Goal: Transaction & Acquisition: Purchase product/service

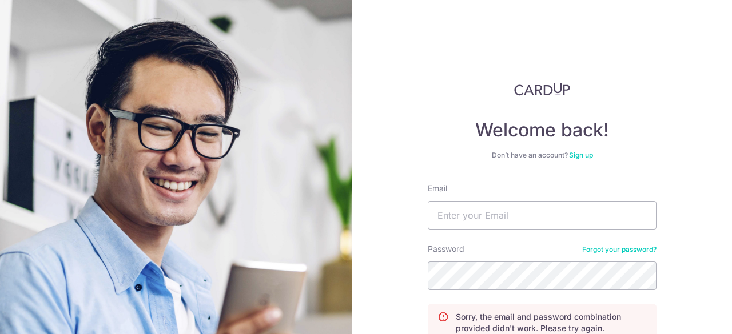
scroll to position [93, 0]
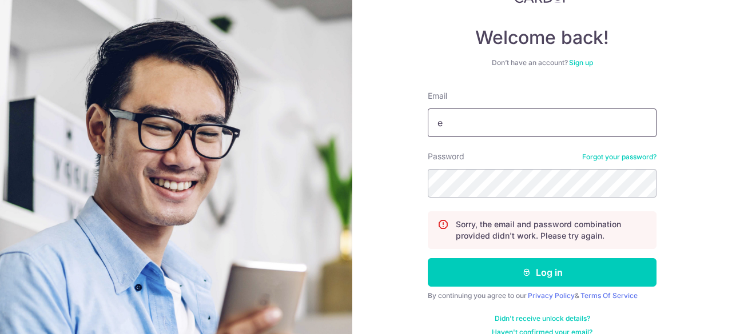
click at [509, 125] on input "e" at bounding box center [542, 123] width 229 height 29
type input "edisonnghuibeen@gmail.com"
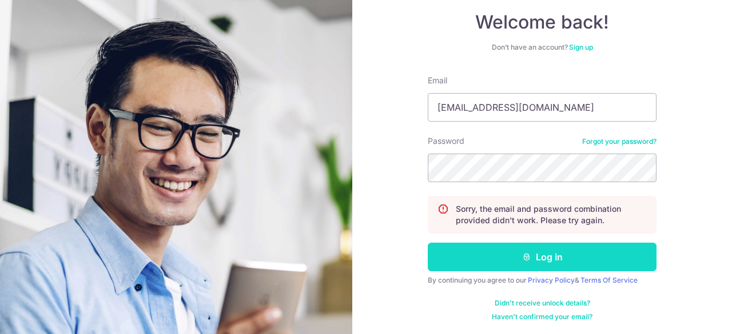
click at [507, 261] on button "Log in" at bounding box center [542, 257] width 229 height 29
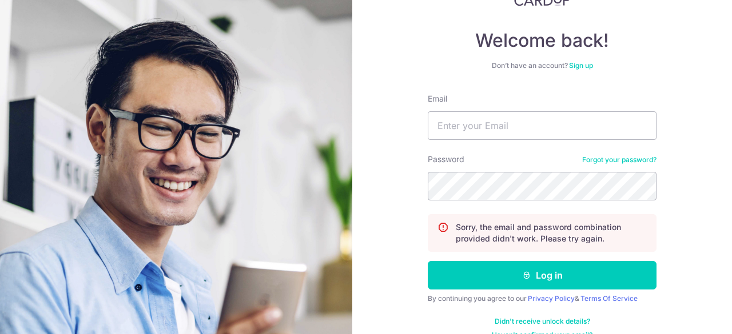
scroll to position [108, 0]
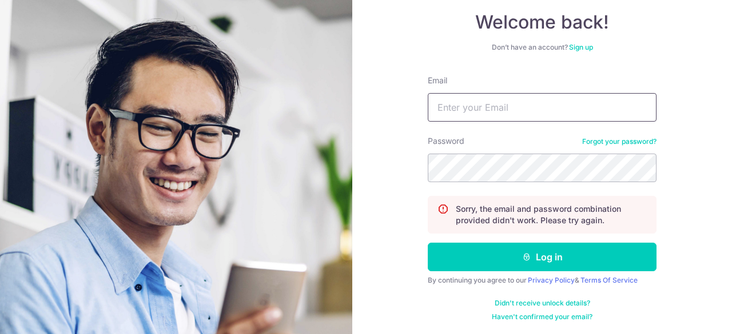
click at [484, 106] on input "Email" at bounding box center [542, 107] width 229 height 29
type input "[EMAIL_ADDRESS][DOMAIN_NAME]"
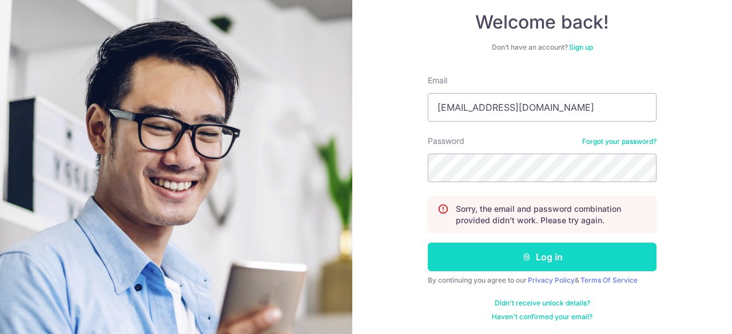
click at [526, 255] on icon "submit" at bounding box center [526, 257] width 9 height 9
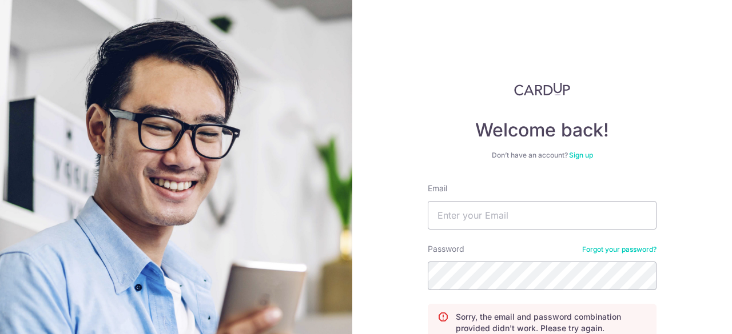
scroll to position [108, 0]
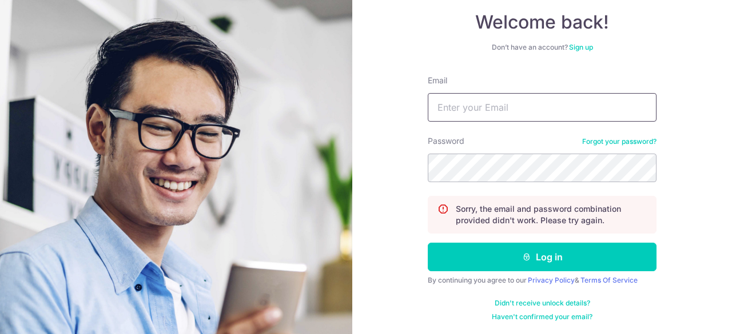
click at [476, 104] on input "Email" at bounding box center [542, 107] width 229 height 29
type input "[EMAIL_ADDRESS][DOMAIN_NAME]"
click at [620, 141] on link "Forgot your password?" at bounding box center [619, 141] width 74 height 9
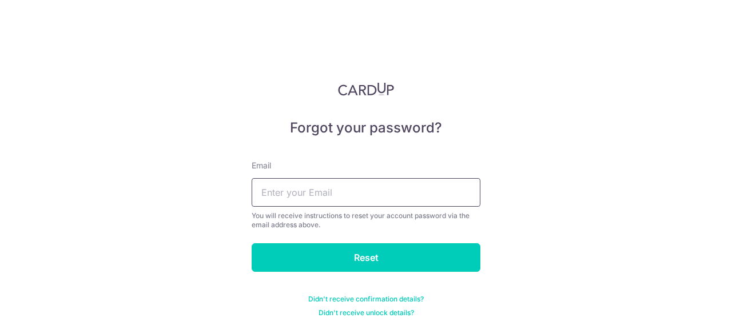
click at [348, 187] on input "text" at bounding box center [366, 192] width 229 height 29
type input "[EMAIL_ADDRESS][DOMAIN_NAME]"
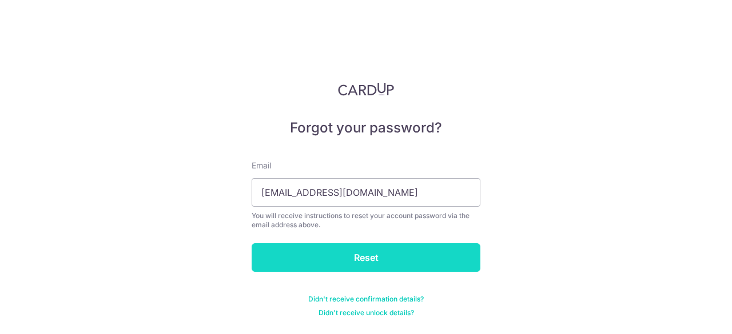
click at [377, 256] on input "Reset" at bounding box center [366, 258] width 229 height 29
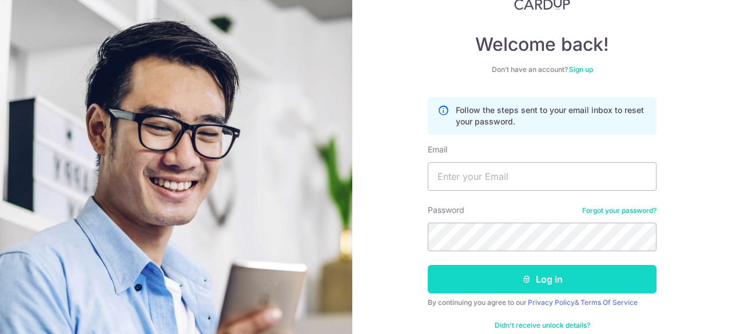
scroll to position [108, 0]
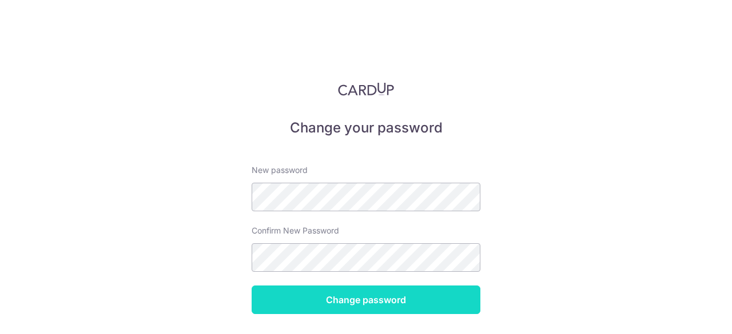
click at [364, 300] on input "Change password" at bounding box center [366, 300] width 229 height 29
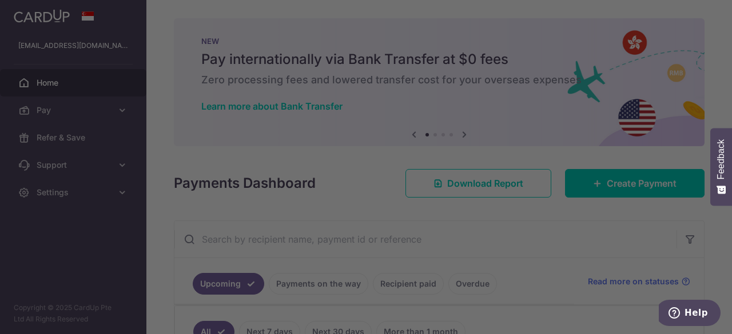
click at [564, 259] on div at bounding box center [369, 169] width 739 height 338
click at [157, 149] on div at bounding box center [369, 169] width 739 height 338
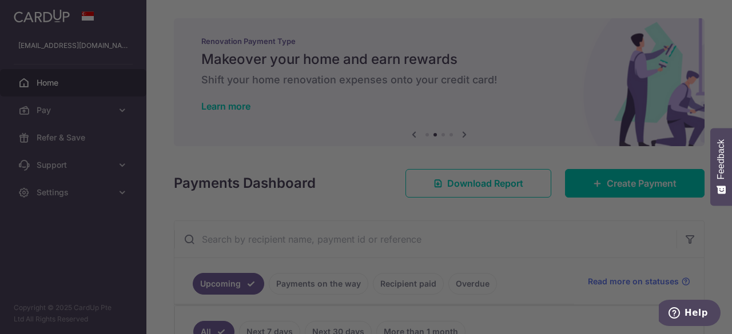
click at [623, 258] on div at bounding box center [369, 169] width 739 height 338
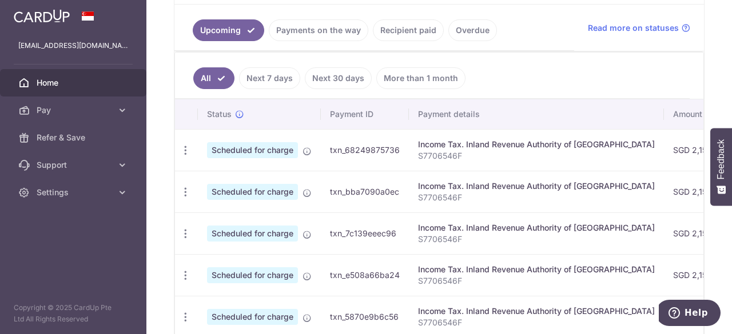
scroll to position [175, 0]
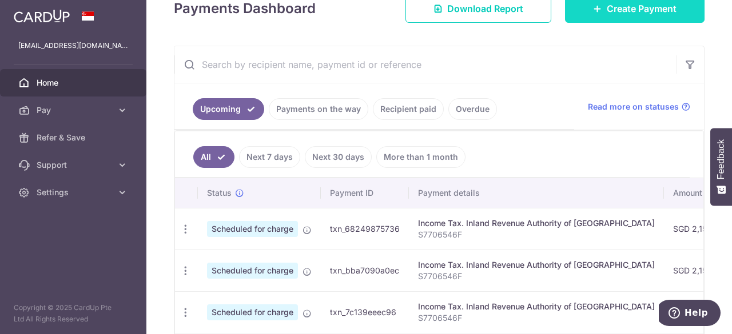
click at [616, 9] on span "Create Payment" at bounding box center [642, 9] width 70 height 14
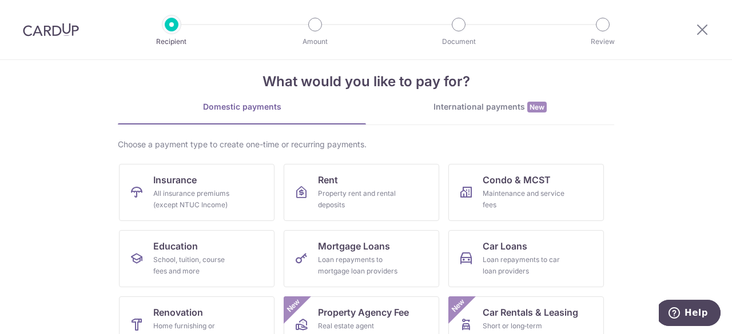
scroll to position [27, 0]
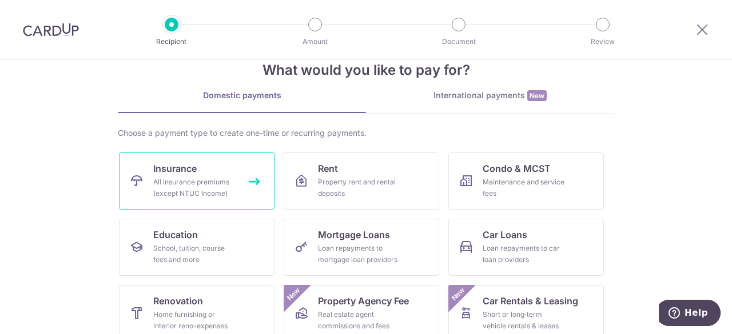
click at [176, 174] on span "Insurance" at bounding box center [174, 169] width 43 height 14
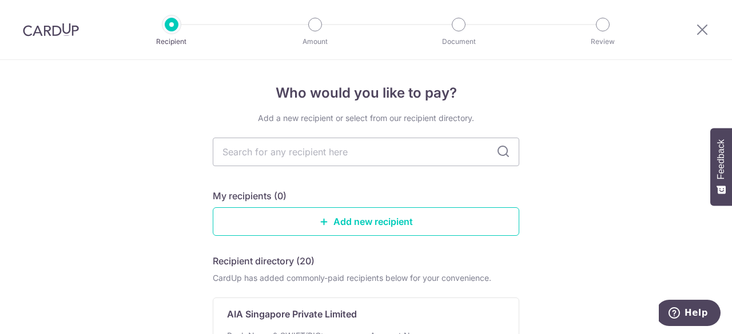
scroll to position [35, 0]
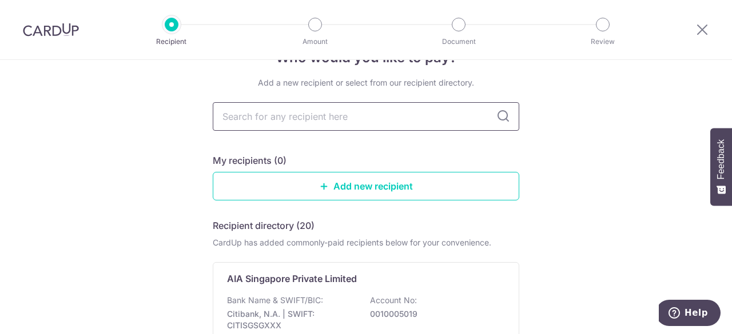
click at [327, 122] on input "text" at bounding box center [366, 116] width 306 height 29
type input "so"
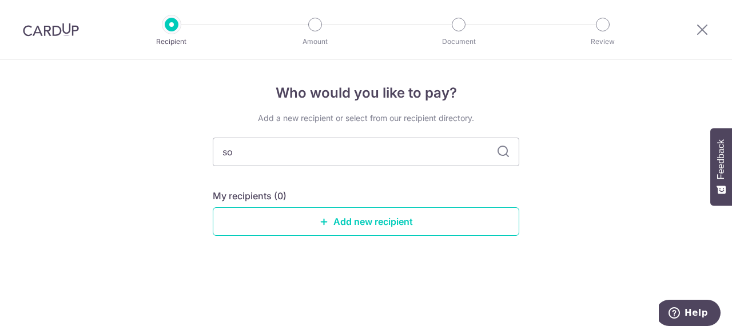
scroll to position [0, 0]
type input "sompo"
click at [502, 148] on icon at bounding box center [503, 152] width 14 height 14
click at [501, 154] on icon at bounding box center [503, 152] width 14 height 14
click at [377, 222] on link "Add new recipient" at bounding box center [366, 222] width 306 height 29
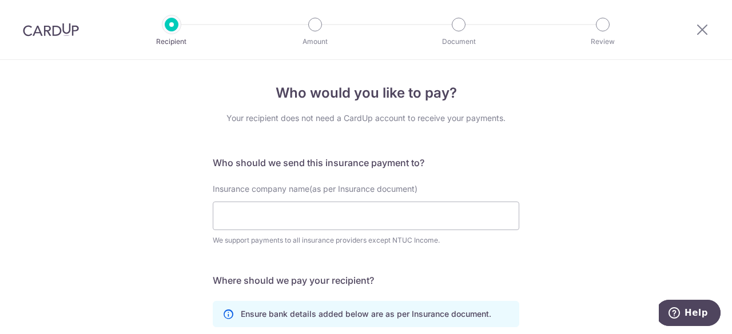
scroll to position [51, 0]
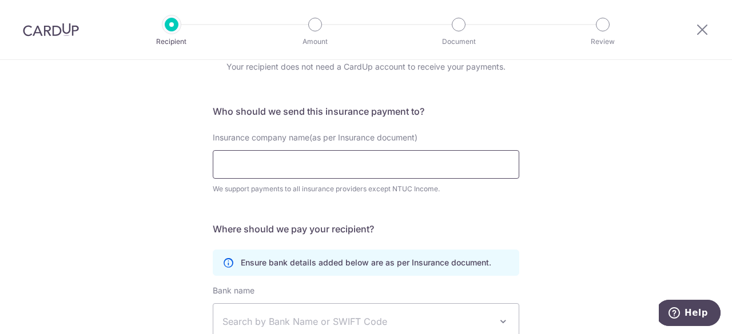
click at [296, 169] on input "Insurance company name(as per Insurance document)" at bounding box center [366, 164] width 306 height 29
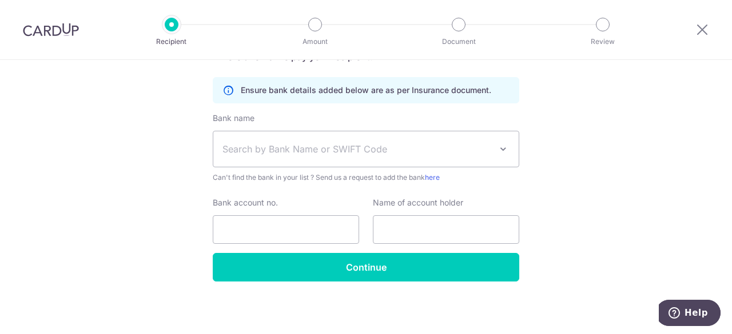
scroll to position [0, 0]
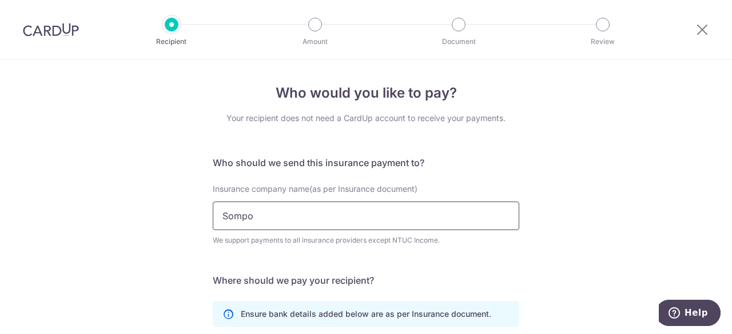
type input "Sompo"
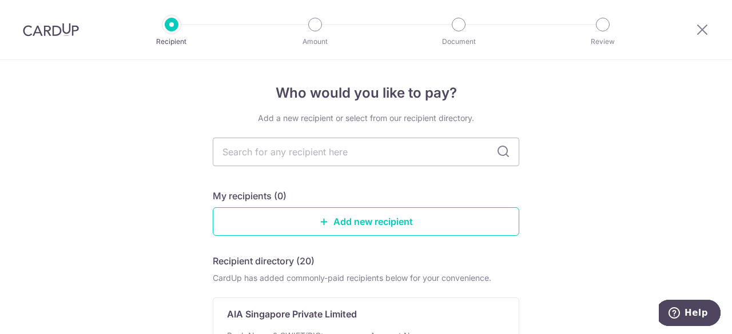
click at [502, 154] on icon at bounding box center [503, 152] width 14 height 14
click at [393, 154] on input "text" at bounding box center [366, 152] width 306 height 29
type input "axa"
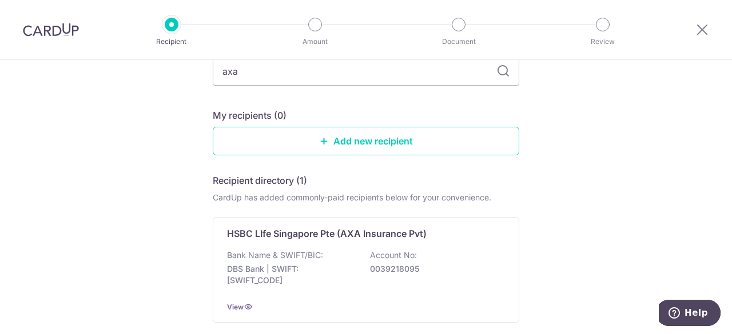
scroll to position [81, 0]
drag, startPoint x: 245, startPoint y: 75, endPoint x: 185, endPoint y: 77, distance: 60.6
click at [185, 77] on div "Who would you like to pay? Add a new recipient or select from our recipient dir…" at bounding box center [366, 200] width 732 height 443
type input "sompo"
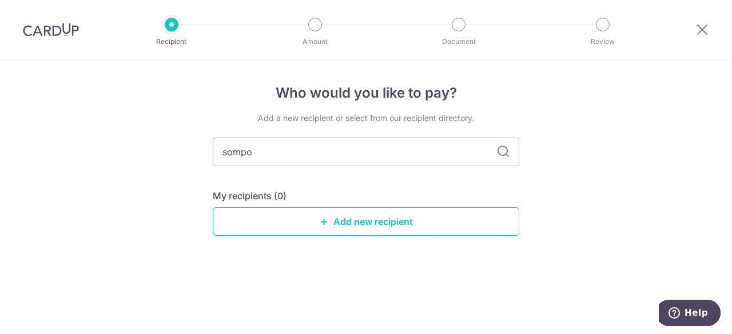
scroll to position [0, 0]
click at [503, 155] on icon at bounding box center [503, 152] width 14 height 14
click at [502, 152] on icon at bounding box center [503, 152] width 14 height 14
drag, startPoint x: 263, startPoint y: 153, endPoint x: 144, endPoint y: 156, distance: 119.5
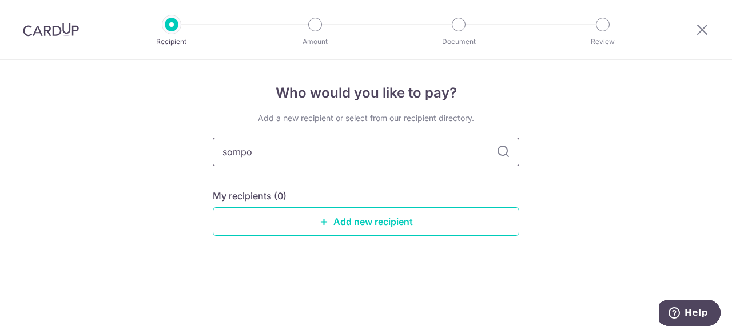
click at [144, 156] on div "Who would you like to pay? Add a new recipient or select from our recipient dir…" at bounding box center [366, 197] width 732 height 274
type input "I"
type input "axa"
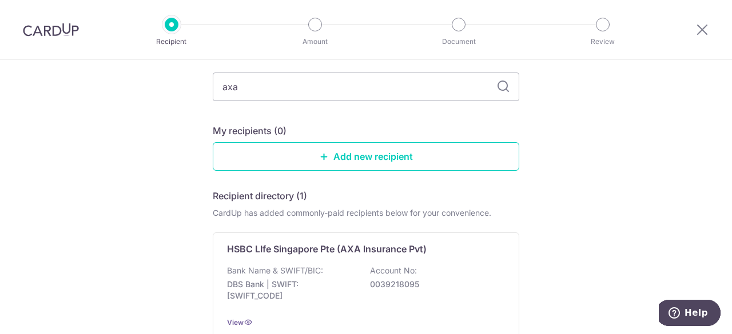
scroll to position [49, 0]
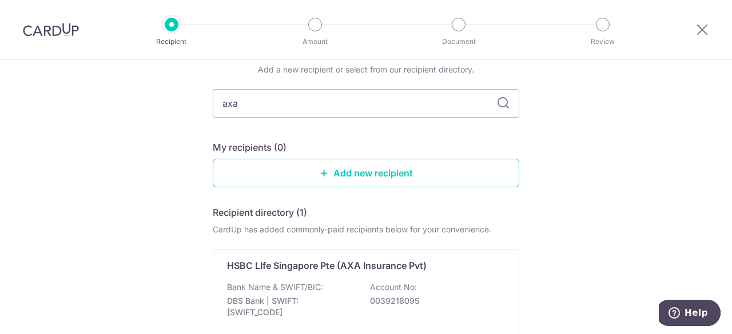
drag, startPoint x: 253, startPoint y: 110, endPoint x: 180, endPoint y: 109, distance: 73.2
click at [180, 109] on div "Who would you like to pay? Add a new recipient or select from our recipient dir…" at bounding box center [366, 232] width 732 height 443
type input "sompo"
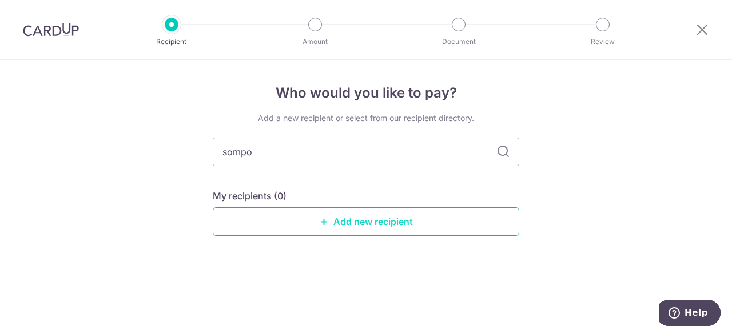
click at [346, 222] on link "Add new recipient" at bounding box center [366, 222] width 306 height 29
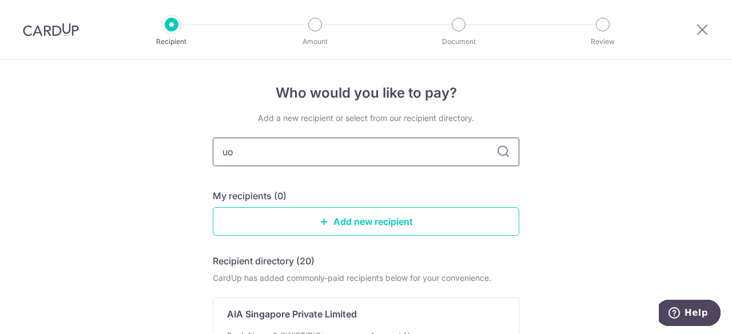
type input "uob"
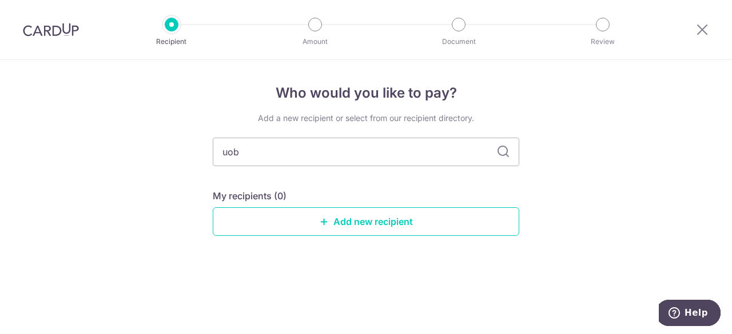
click at [507, 152] on icon at bounding box center [503, 152] width 14 height 14
click at [504, 154] on icon at bounding box center [503, 152] width 14 height 14
click at [403, 147] on input "uob" at bounding box center [366, 152] width 306 height 29
type input "uob life"
click at [504, 148] on icon at bounding box center [503, 152] width 14 height 14
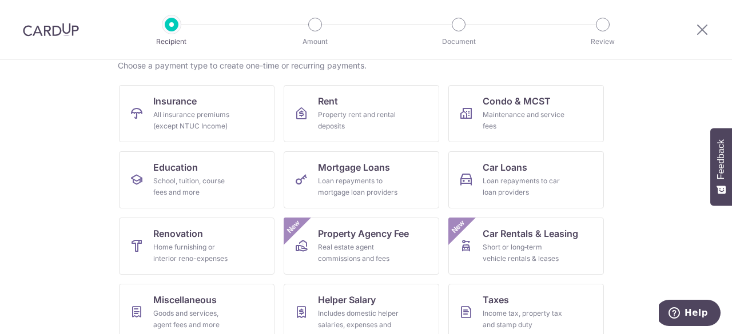
scroll to position [95, 0]
click at [513, 170] on span "Car Loans" at bounding box center [505, 167] width 45 height 14
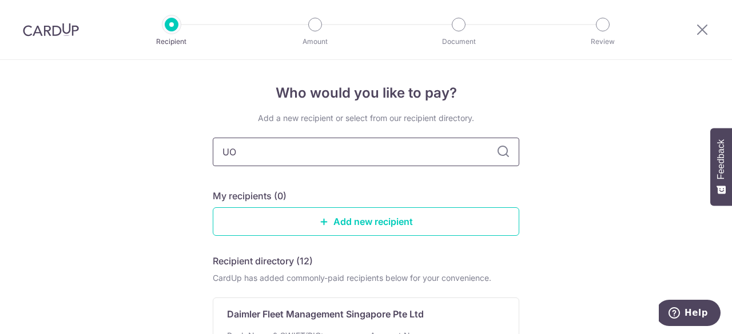
type input "UOb"
type input "UOB"
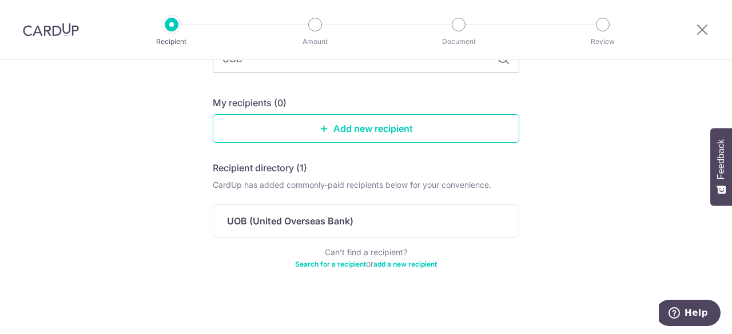
scroll to position [94, 0]
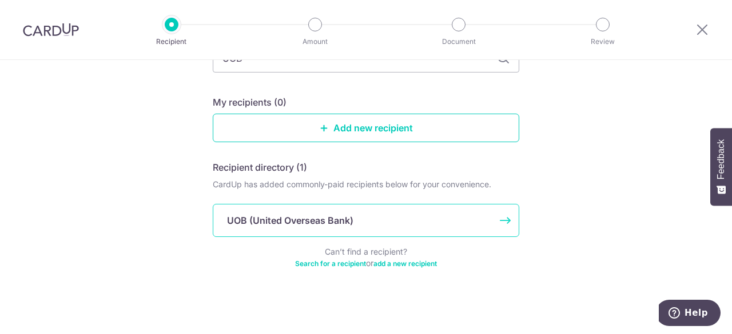
click at [296, 221] on p "UOB (United Overseas Bank)" at bounding box center [290, 221] width 126 height 14
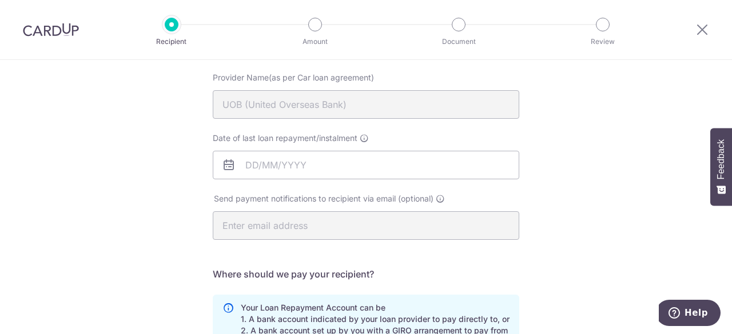
scroll to position [31, 0]
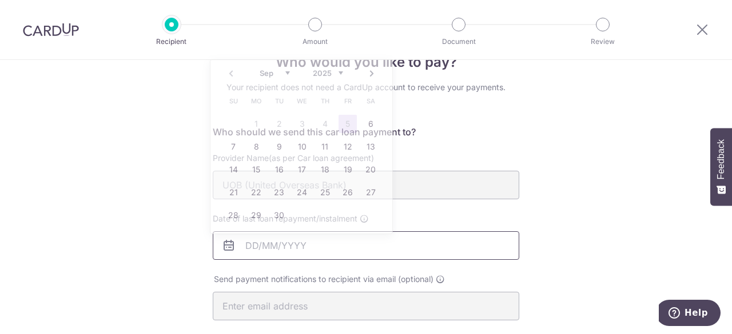
click at [306, 246] on input "Date of last loan repayment/instalment" at bounding box center [366, 246] width 306 height 29
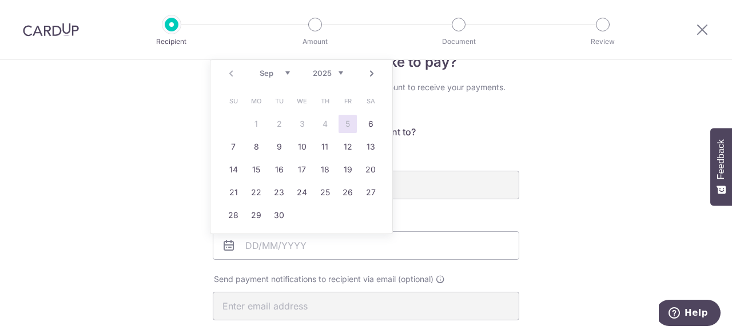
click at [372, 73] on link "Next" at bounding box center [372, 74] width 14 height 14
click at [341, 77] on select "2025 2026 2027 2028 2029 2030 2031 2032 2033 2034 2035" at bounding box center [328, 73] width 30 height 9
click at [232, 77] on link "Prev" at bounding box center [231, 74] width 14 height 14
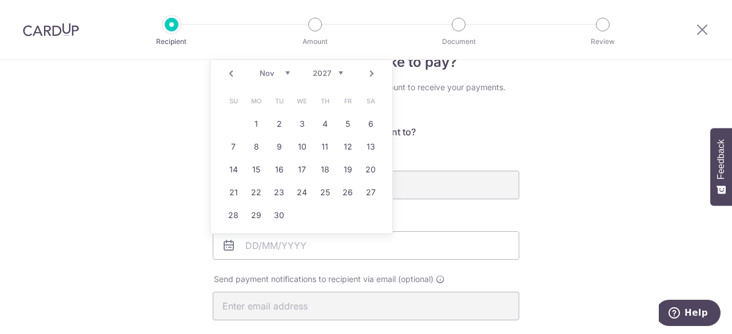
click at [232, 77] on link "Prev" at bounding box center [231, 74] width 14 height 14
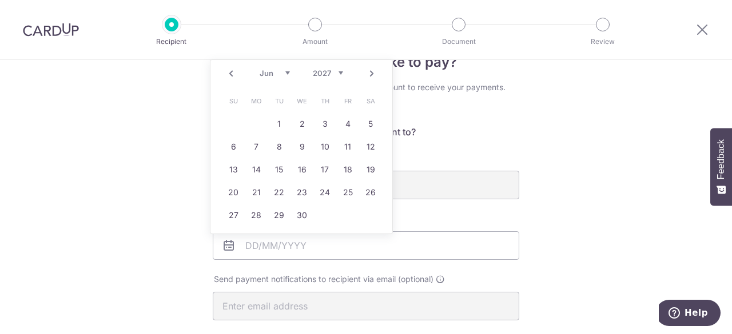
click at [232, 77] on link "Prev" at bounding box center [231, 74] width 14 height 14
click at [301, 218] on link "26" at bounding box center [302, 215] width 18 height 18
type input "26/05/2027"
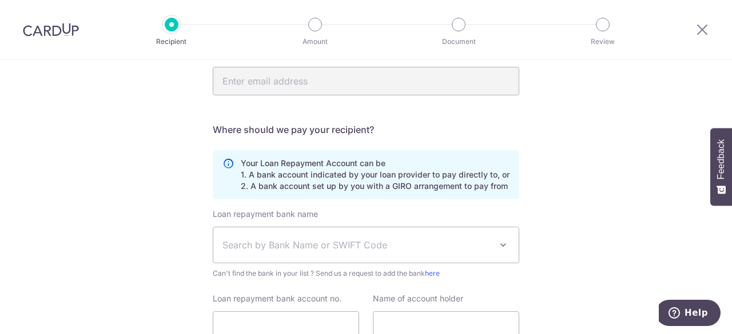
scroll to position [264, 0]
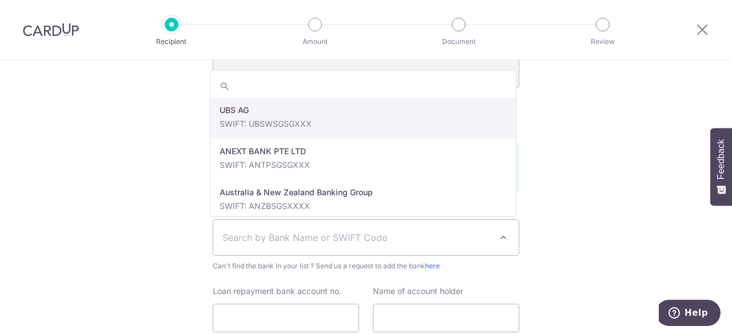
click at [498, 236] on span at bounding box center [503, 238] width 14 height 14
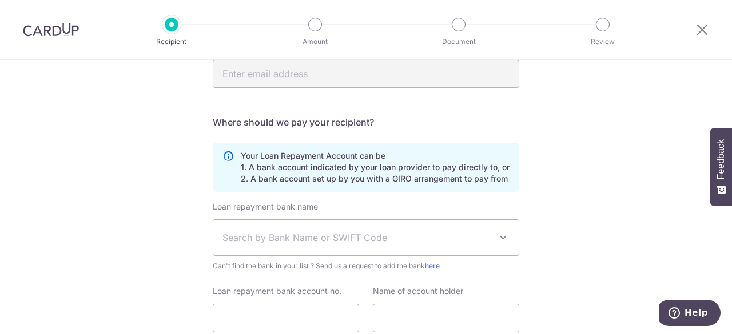
click at [342, 242] on span "Search by Bank Name or SWIFT Code" at bounding box center [356, 238] width 269 height 14
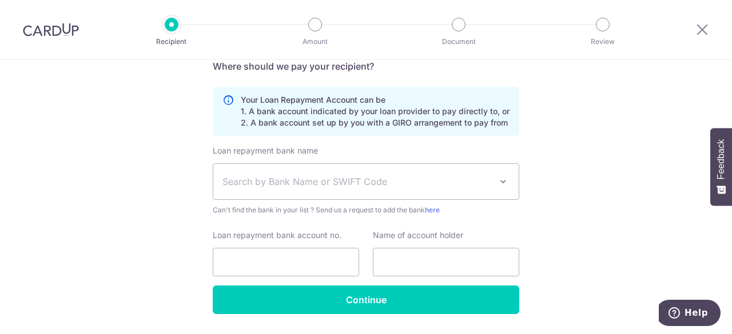
scroll to position [315, 0]
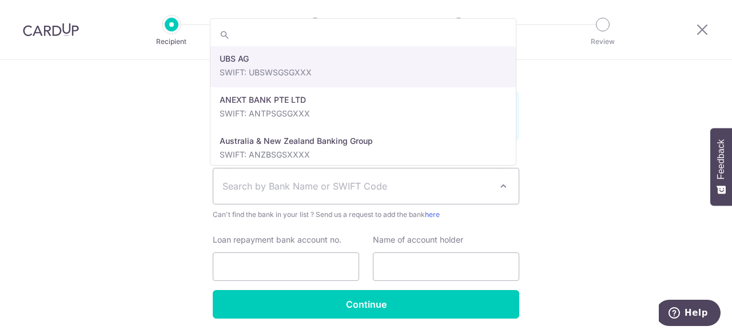
click at [348, 182] on span "Search by Bank Name or SWIFT Code" at bounding box center [356, 187] width 269 height 14
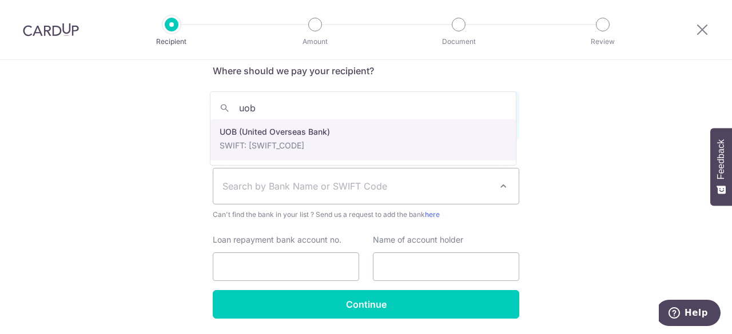
type input "uob"
select select "18"
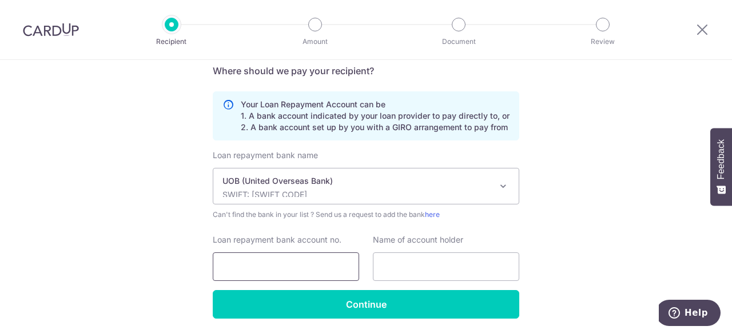
click at [276, 268] on input "Loan repayment bank account no." at bounding box center [286, 267] width 146 height 29
type input "1203130924"
click at [424, 266] on input "text" at bounding box center [446, 267] width 146 height 29
type input "Ng Hui Been"
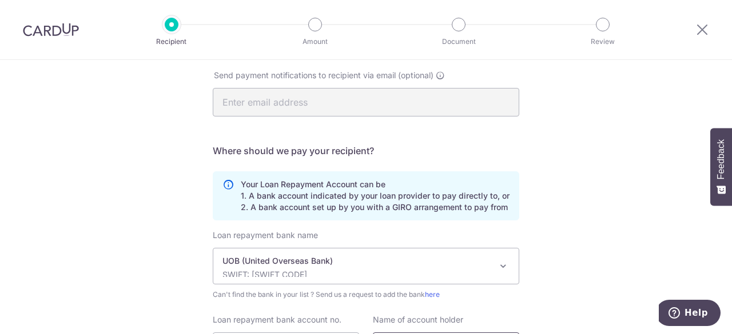
scroll to position [352, 0]
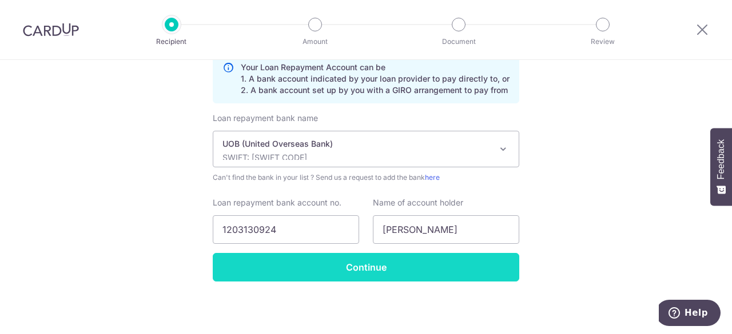
click at [374, 269] on input "Continue" at bounding box center [366, 267] width 306 height 29
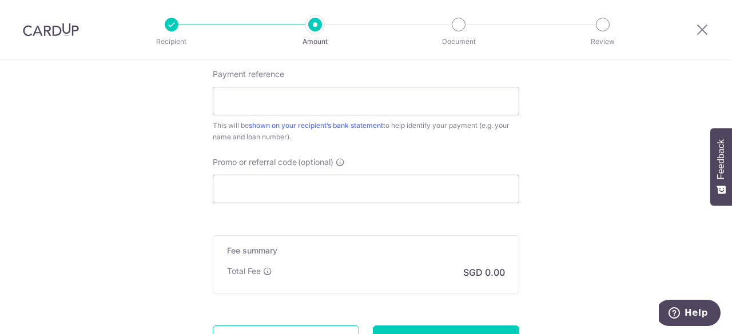
scroll to position [627, 0]
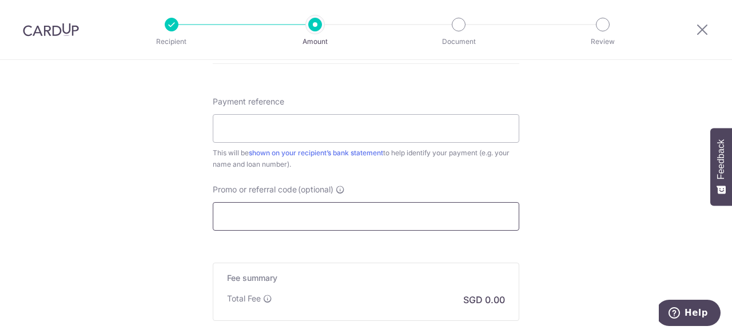
click at [266, 219] on input "Promo or referral code (optional)" at bounding box center [366, 216] width 306 height 29
paste input "**********"
type input "**********"
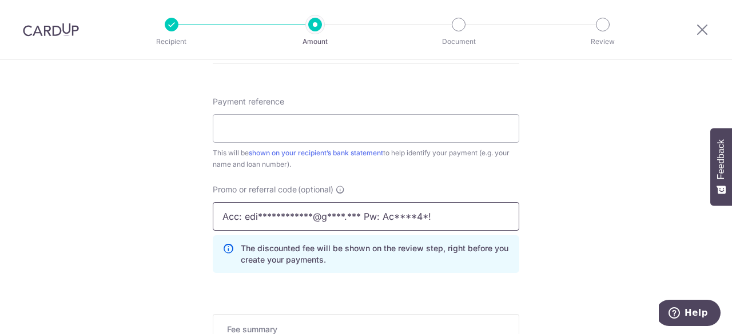
drag, startPoint x: 439, startPoint y: 216, endPoint x: 42, endPoint y: 190, distance: 398.2
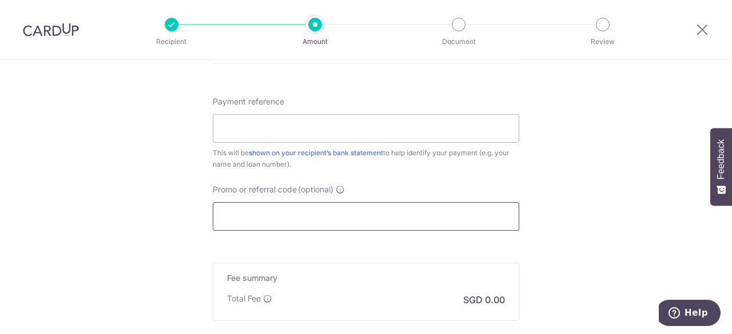
click at [329, 219] on input "Promo or referral code (optional)" at bounding box center [366, 216] width 306 height 29
paste input "3HOME25R"
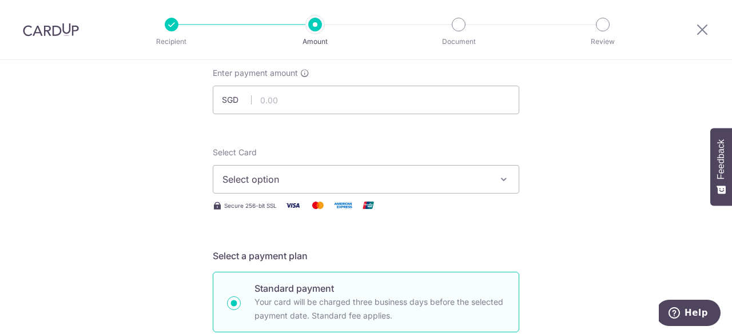
scroll to position [0, 0]
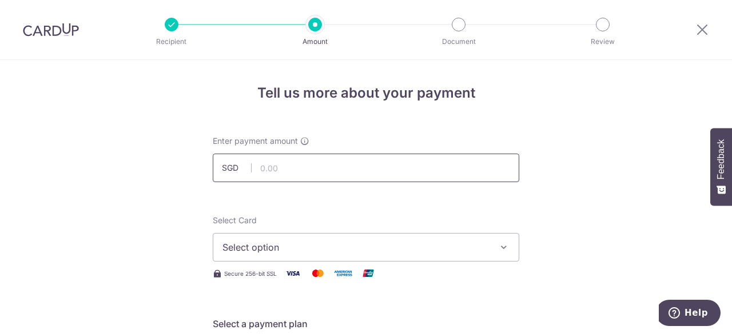
type input "3HOME25R"
click at [325, 171] on input "text" at bounding box center [366, 168] width 306 height 29
click at [325, 172] on input "text" at bounding box center [366, 168] width 306 height 29
type input "3,031.00"
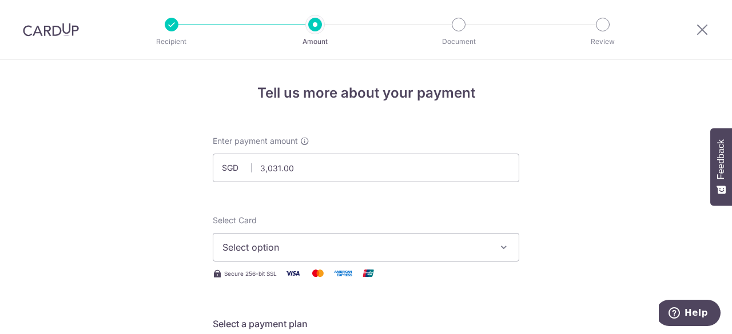
click at [500, 248] on icon "button" at bounding box center [503, 247] width 11 height 11
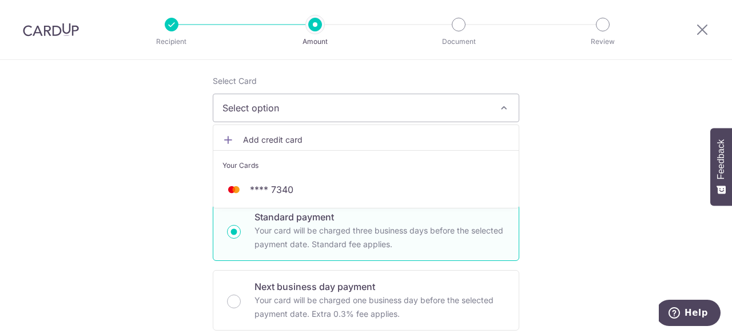
scroll to position [141, 0]
click at [271, 185] on span "**** 7340" at bounding box center [271, 189] width 43 height 14
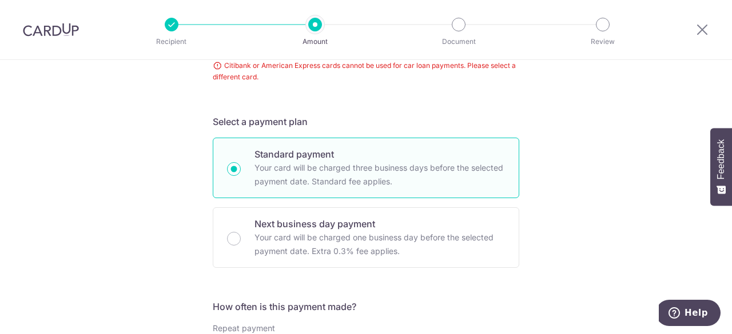
scroll to position [0, 0]
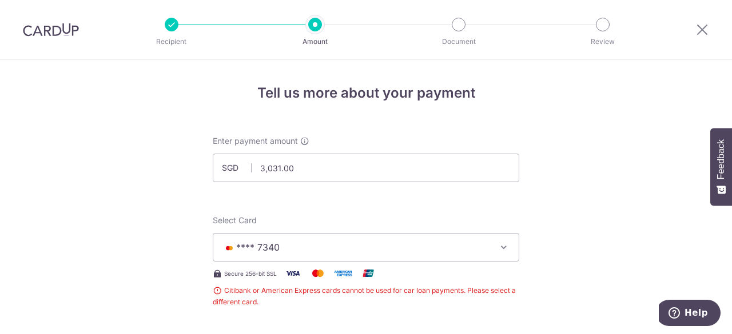
click at [503, 248] on icon "button" at bounding box center [503, 247] width 11 height 11
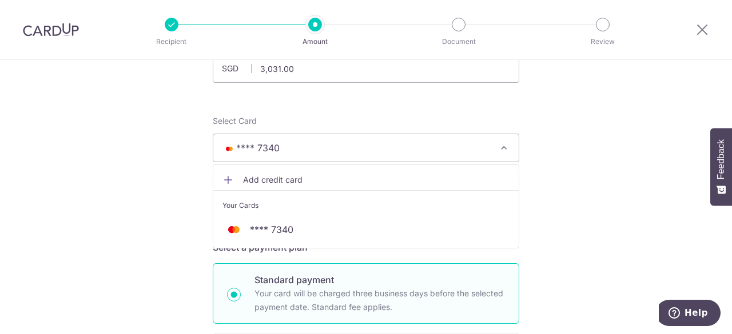
scroll to position [140, 0]
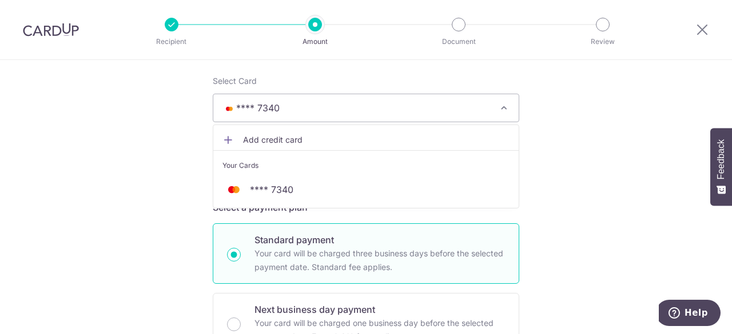
click at [276, 192] on span "**** 7340" at bounding box center [271, 190] width 43 height 14
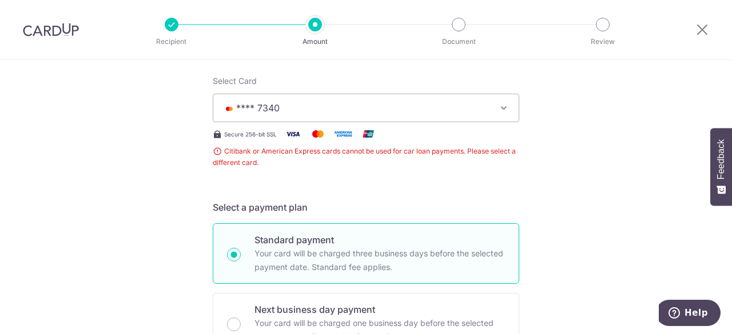
scroll to position [0, 0]
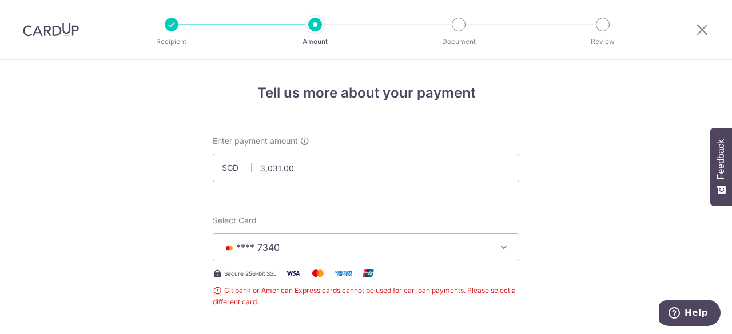
click at [51, 30] on img at bounding box center [51, 30] width 56 height 14
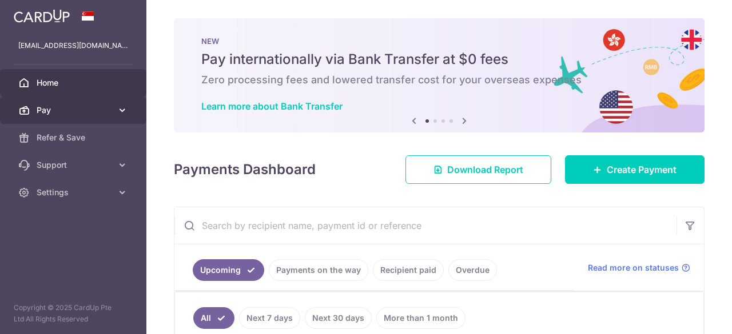
click at [92, 107] on span "Pay" at bounding box center [74, 110] width 75 height 11
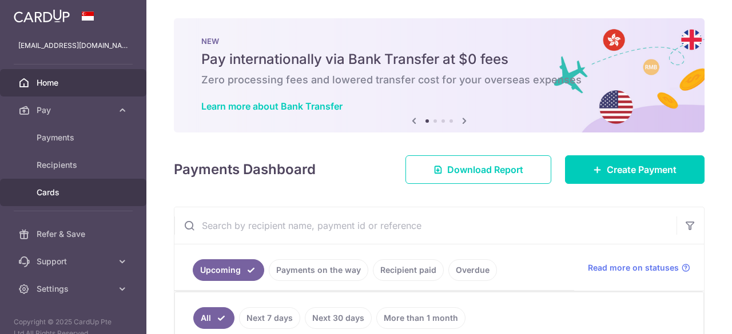
click at [66, 190] on span "Cards" at bounding box center [74, 192] width 75 height 11
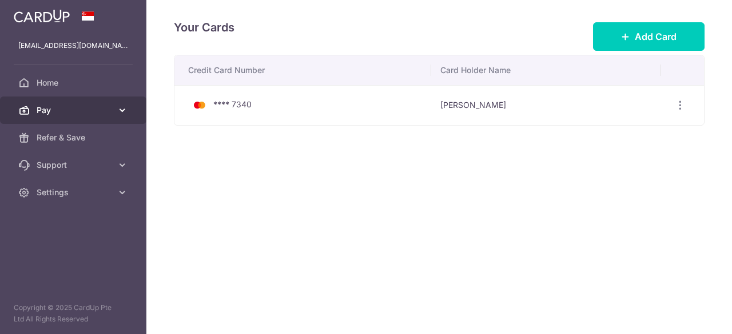
click at [80, 117] on link "Pay" at bounding box center [73, 110] width 146 height 27
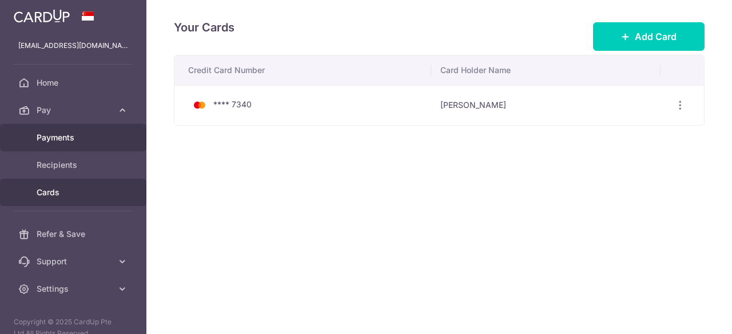
click at [74, 136] on span "Payments" at bounding box center [74, 137] width 75 height 11
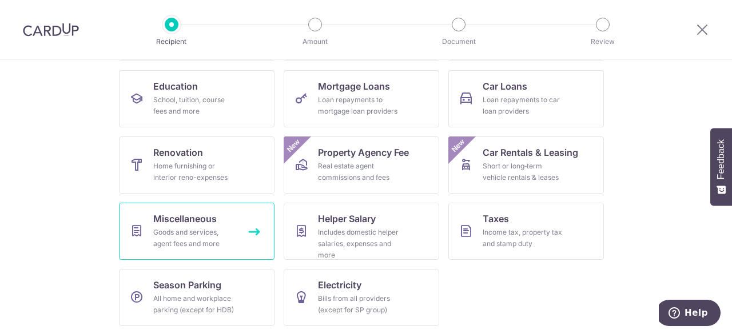
click at [194, 225] on span "Miscellaneous" at bounding box center [184, 219] width 63 height 14
click at [200, 217] on span "Miscellaneous" at bounding box center [184, 219] width 63 height 14
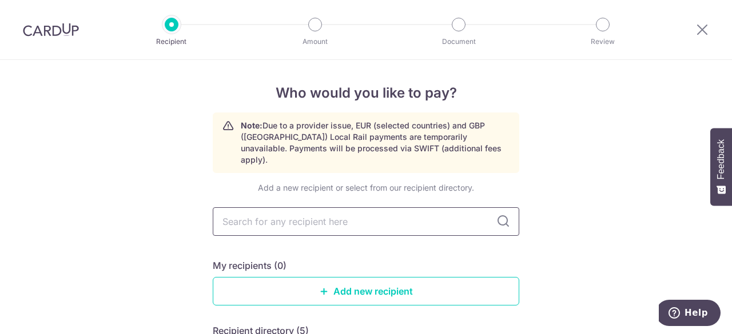
click at [300, 208] on input "text" at bounding box center [366, 222] width 306 height 29
type input "E"
click at [321, 208] on input "text" at bounding box center [366, 222] width 306 height 29
type input "n"
type input "UOB"
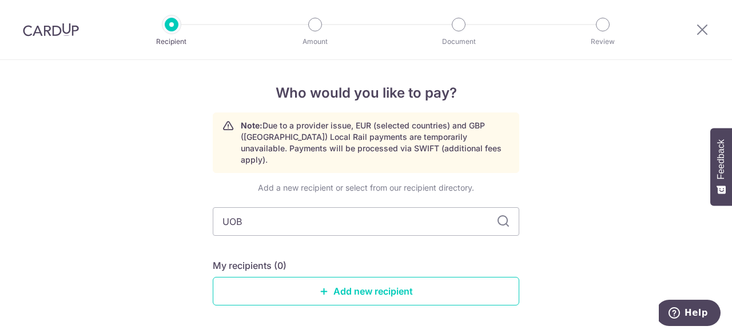
click at [499, 215] on icon at bounding box center [503, 222] width 14 height 14
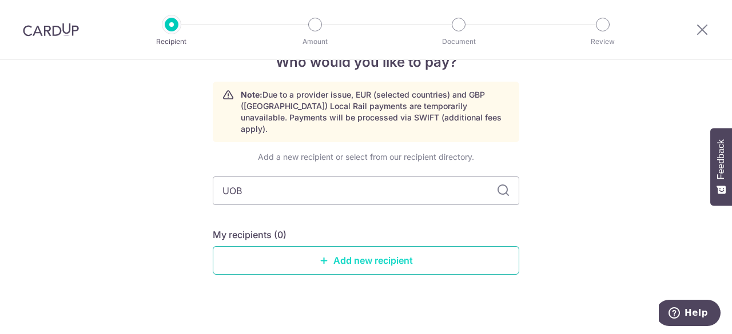
click at [389, 249] on link "Add new recipient" at bounding box center [366, 260] width 306 height 29
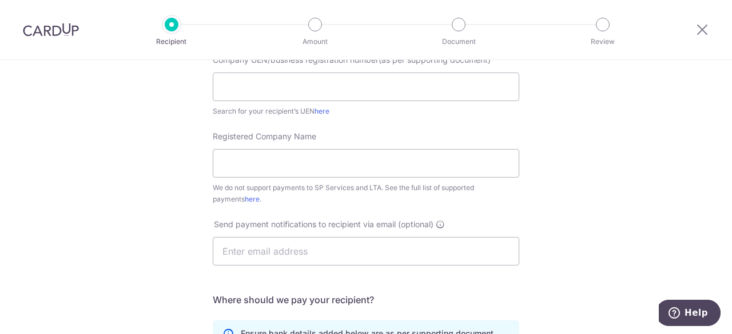
scroll to position [190, 0]
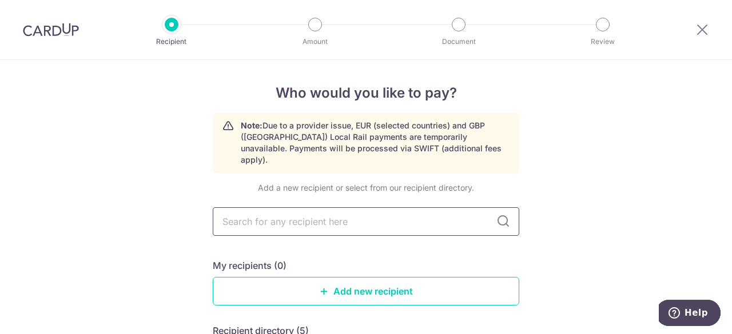
click at [332, 212] on input "text" at bounding box center [366, 222] width 306 height 29
type input "lta"
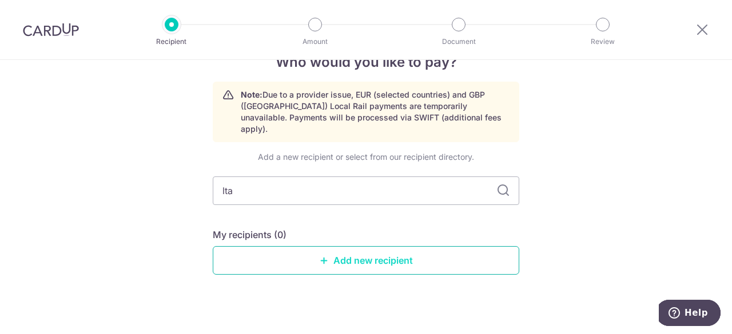
click at [396, 248] on link "Add new recipient" at bounding box center [366, 260] width 306 height 29
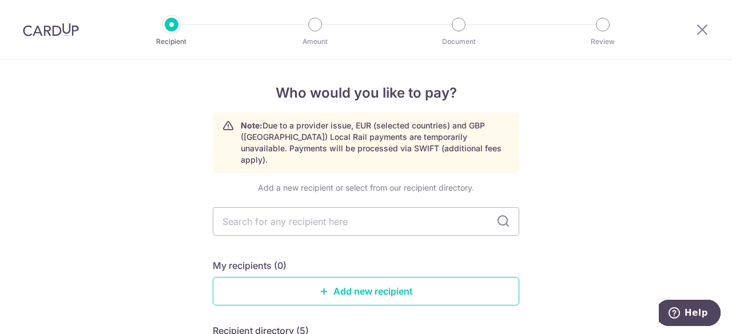
click at [54, 30] on img at bounding box center [51, 30] width 56 height 14
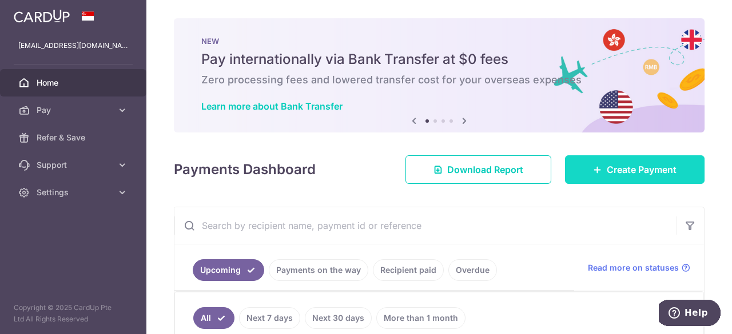
click at [638, 170] on span "Create Payment" at bounding box center [642, 170] width 70 height 14
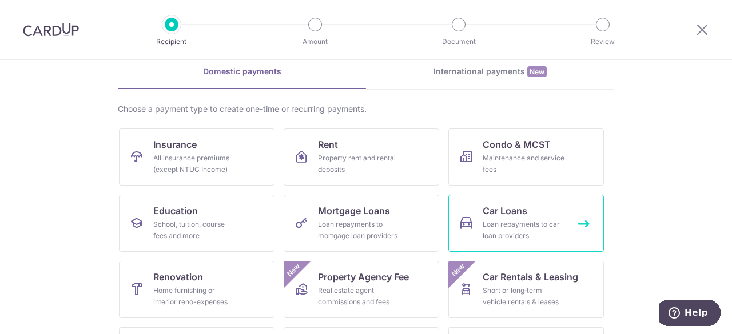
click at [500, 218] on link "Car Loans Loan repayments to car loan providers" at bounding box center [526, 223] width 156 height 57
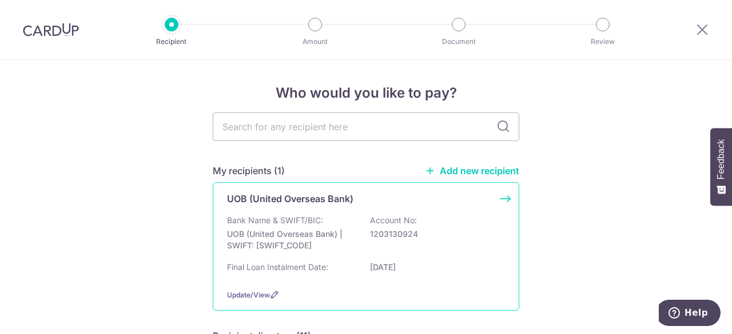
click at [289, 204] on p "UOB (United Overseas Bank)" at bounding box center [290, 199] width 126 height 14
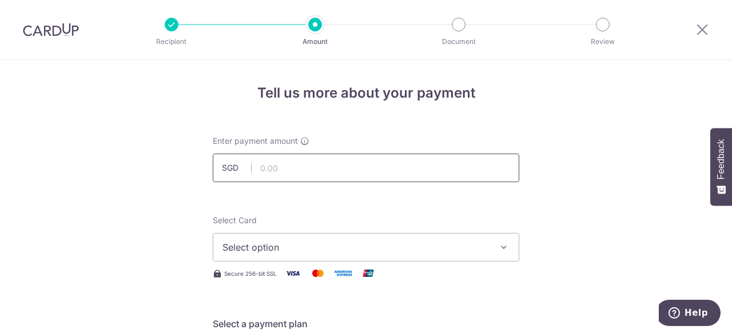
click at [374, 170] on input "text" at bounding box center [366, 168] width 306 height 29
type input "3,031.00"
click at [501, 244] on icon "button" at bounding box center [503, 247] width 11 height 11
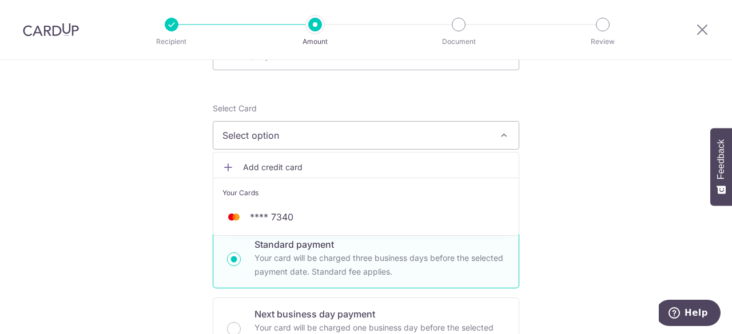
scroll to position [113, 0]
click at [284, 220] on span "**** 7340" at bounding box center [271, 216] width 43 height 14
